Goal: Communication & Community: Answer question/provide support

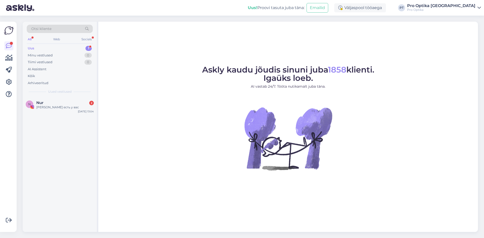
click at [55, 117] on div "N Nur 2 Линзы есть у вас [DATE] 13:04" at bounding box center [60, 164] width 74 height 135
click at [60, 107] on div "[PERSON_NAME] есть у вас" at bounding box center [65, 107] width 58 height 5
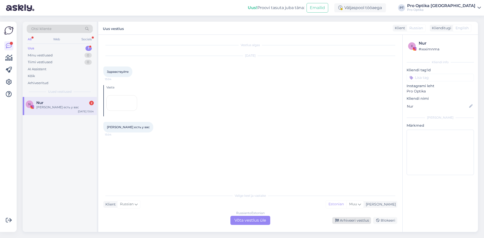
click at [352, 221] on div "Arhiveeri vestlus" at bounding box center [351, 220] width 39 height 7
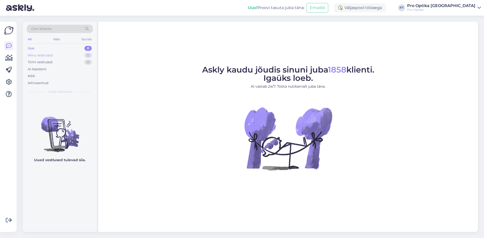
click at [50, 56] on div "Minu vestlused" at bounding box center [40, 55] width 25 height 5
click at [48, 65] on div "Tiimi vestlused 0" at bounding box center [60, 62] width 66 height 7
click at [47, 69] on div "AI Assistent" at bounding box center [60, 69] width 66 height 7
click at [41, 81] on div "Arhiveeritud" at bounding box center [38, 83] width 21 height 5
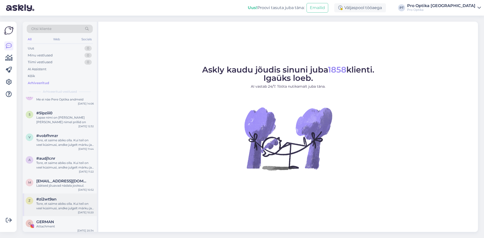
scroll to position [252, 0]
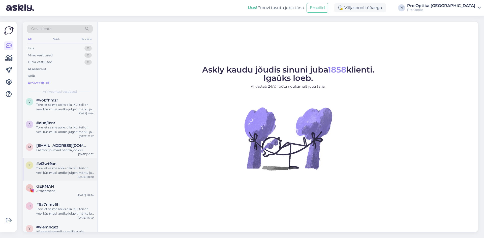
click at [67, 167] on div "Tore, et saime abiks olla. Kui teil on veel küsimusi, andke julgelt märku ja ai…" at bounding box center [65, 170] width 58 height 9
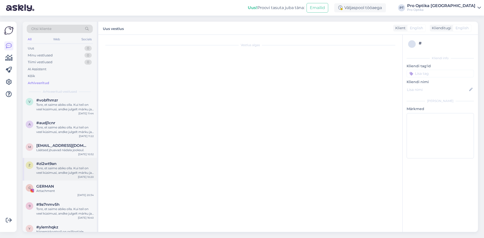
scroll to position [336, 0]
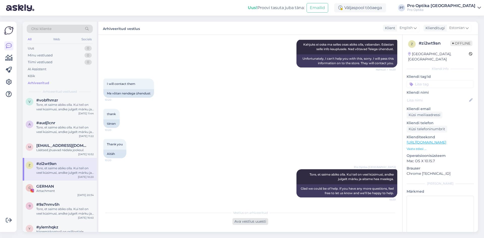
click at [252, 221] on div "Ava vestlus uuesti" at bounding box center [251, 221] width 36 height 7
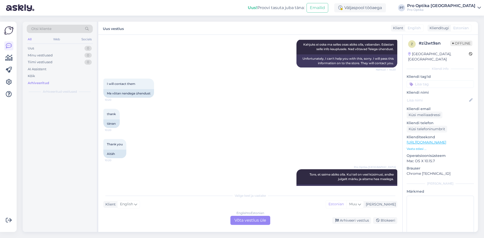
scroll to position [0, 0]
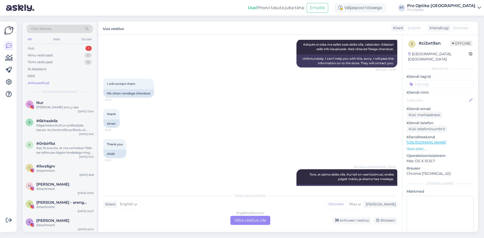
click at [270, 220] on div "English to Estonian Võta vestlus üle" at bounding box center [251, 220] width 40 height 9
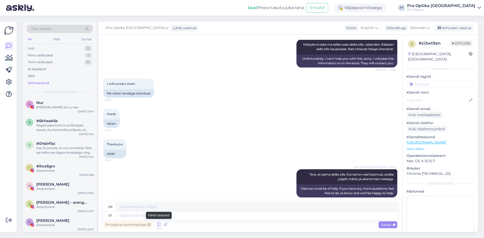
click at [157, 225] on icon at bounding box center [159, 225] width 6 height 8
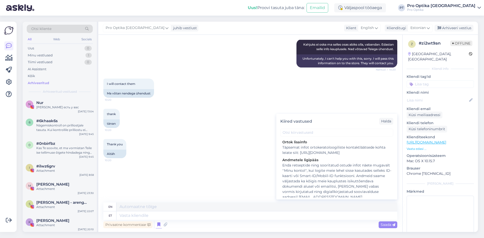
click at [328, 177] on div "Enda retseptide ning sooritatud ostude infot näete mugavalt ''Minu kontol'', ku…" at bounding box center [336, 181] width 109 height 37
type textarea "You can conveniently see information about your recipes and completed purchases…"
type textarea "Enda retseptide ning sooritatud ostude infot näete mugavalt ''Minu kontol'', ku…"
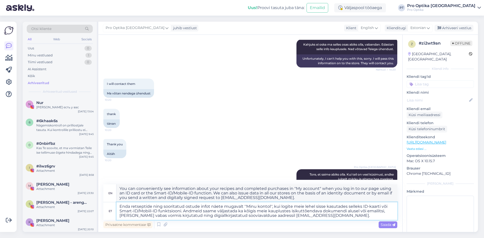
drag, startPoint x: 183, startPoint y: 211, endPoint x: 336, endPoint y: 219, distance: 153.3
click at [336, 219] on textarea "Enda retseptide ning sooritatud ostude infot näete mugavalt ''Minu kontol'', ku…" at bounding box center [257, 212] width 281 height 18
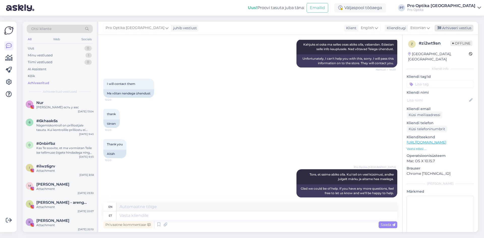
click at [449, 31] on div "Arhiveeri vestlus" at bounding box center [454, 28] width 39 height 7
